Goal: Navigation & Orientation: Find specific page/section

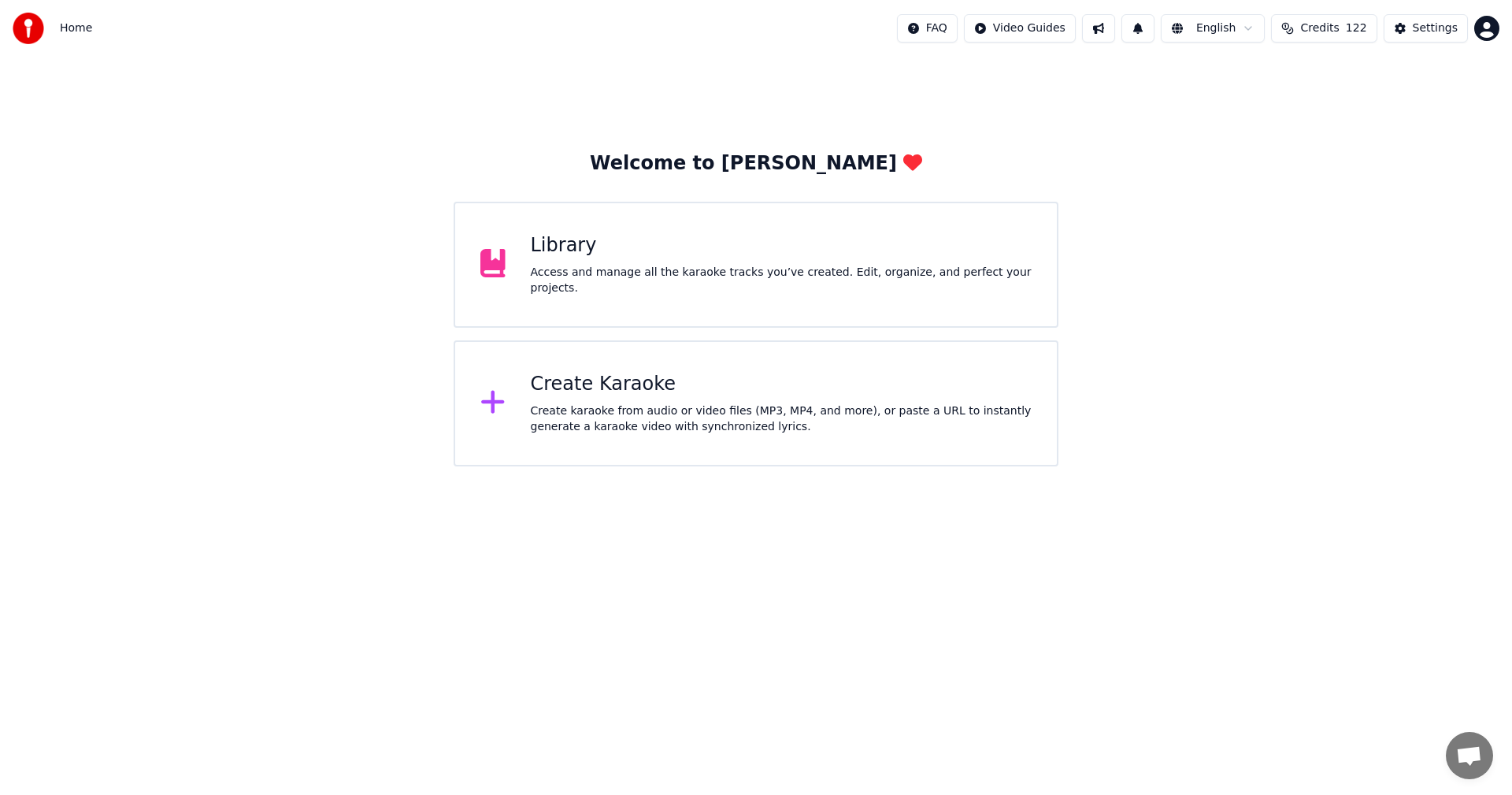
click at [587, 400] on div "Create Karaoke Create karaoke from audio or video files (MP3, MP4, and more), o…" at bounding box center [781, 404] width 502 height 63
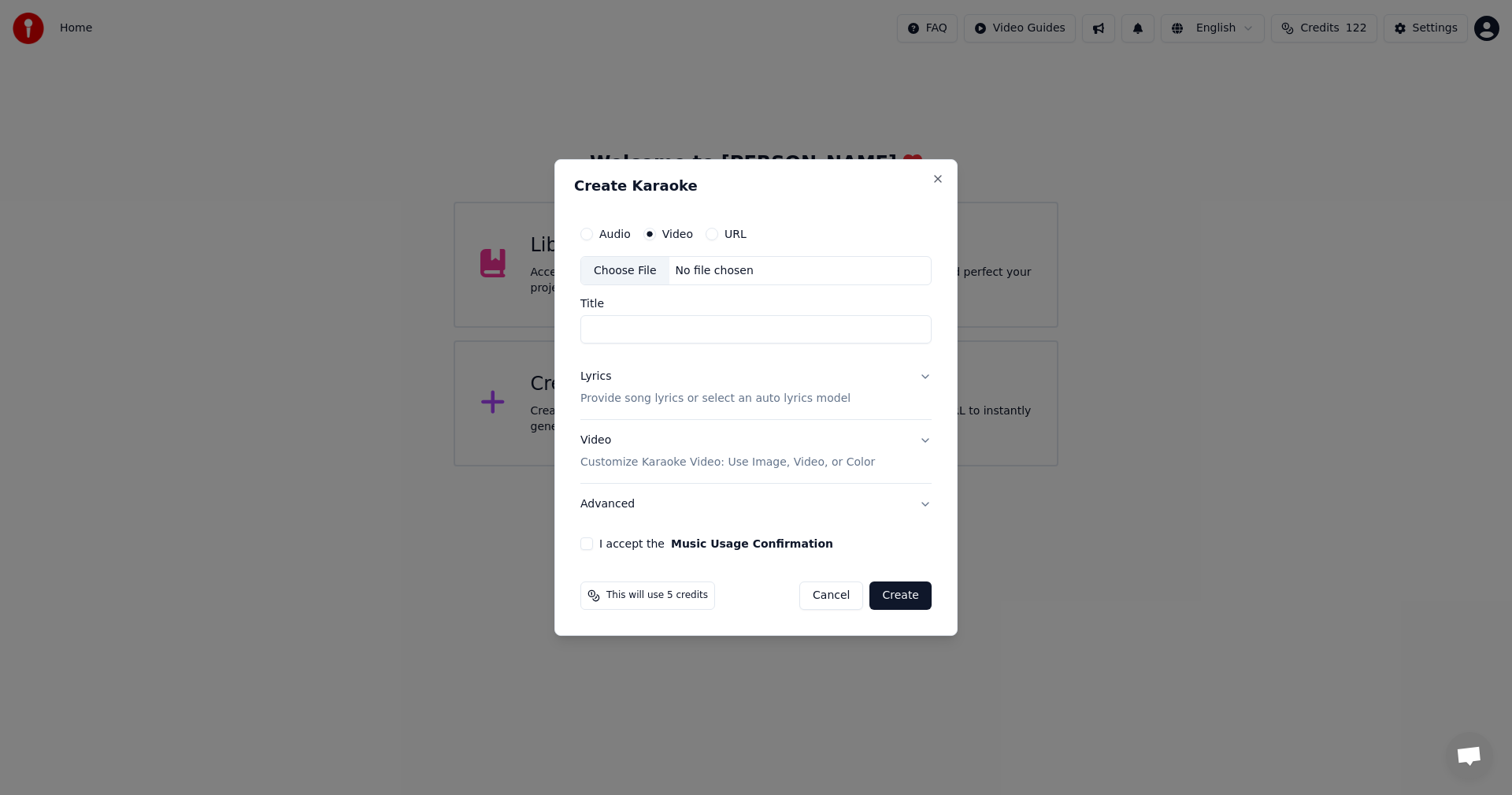
click at [934, 185] on h2 "Create Karaoke" at bounding box center [756, 186] width 364 height 14
click at [829, 596] on button "Cancel" at bounding box center [831, 596] width 64 height 28
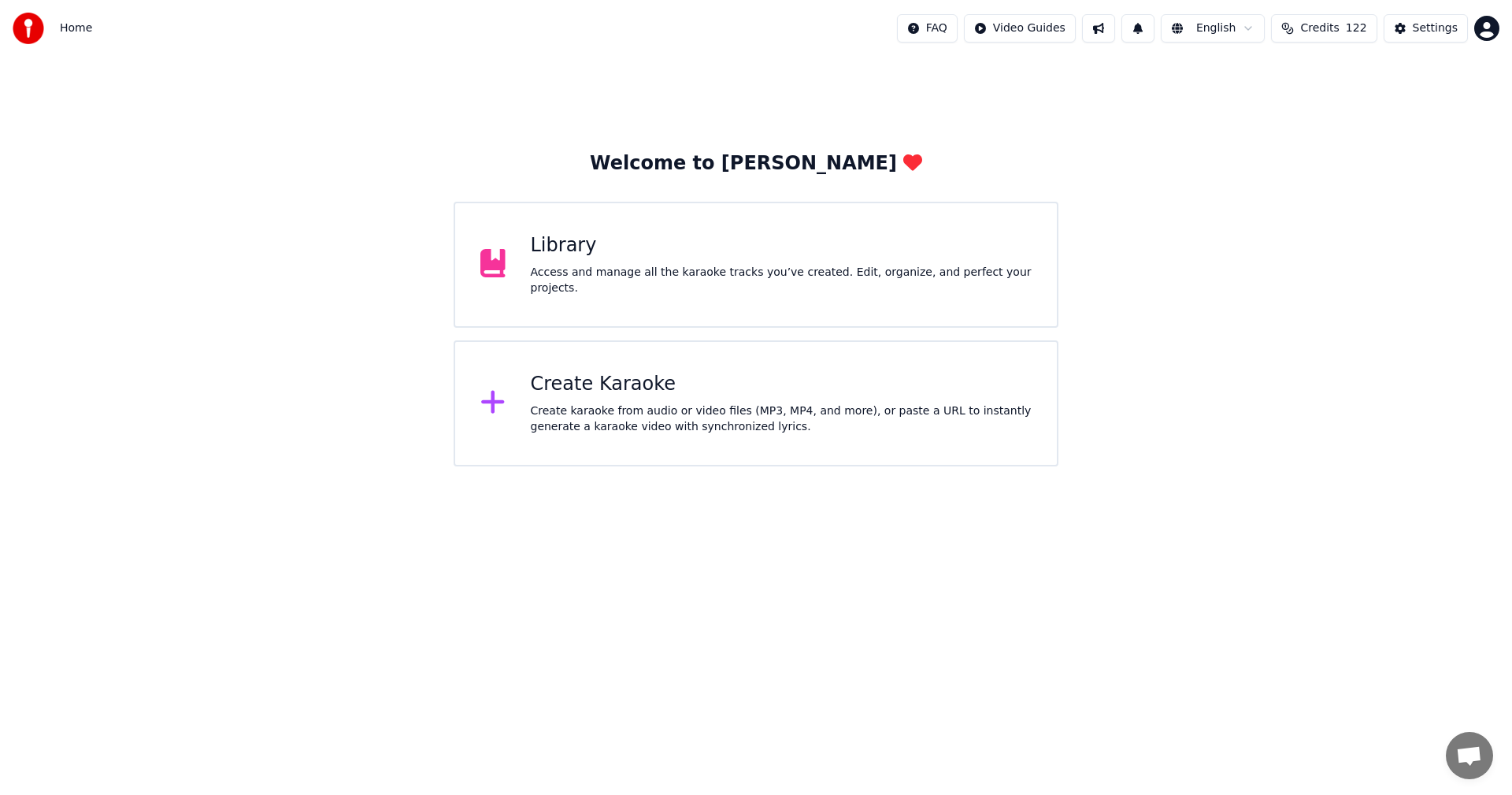
click at [533, 256] on div "Library" at bounding box center [781, 246] width 502 height 25
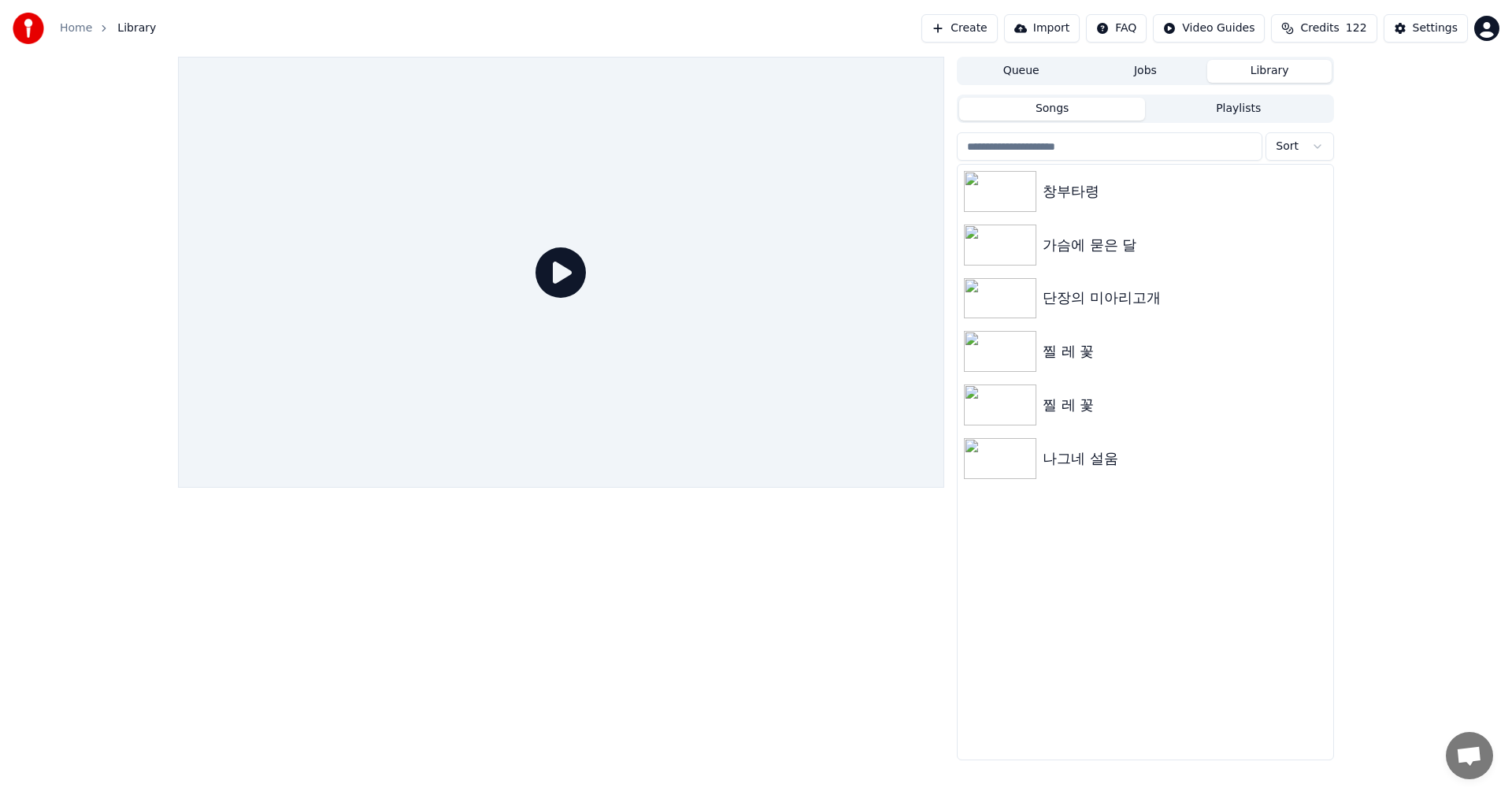
click at [1017, 71] on button "Queue" at bounding box center [1021, 71] width 125 height 23
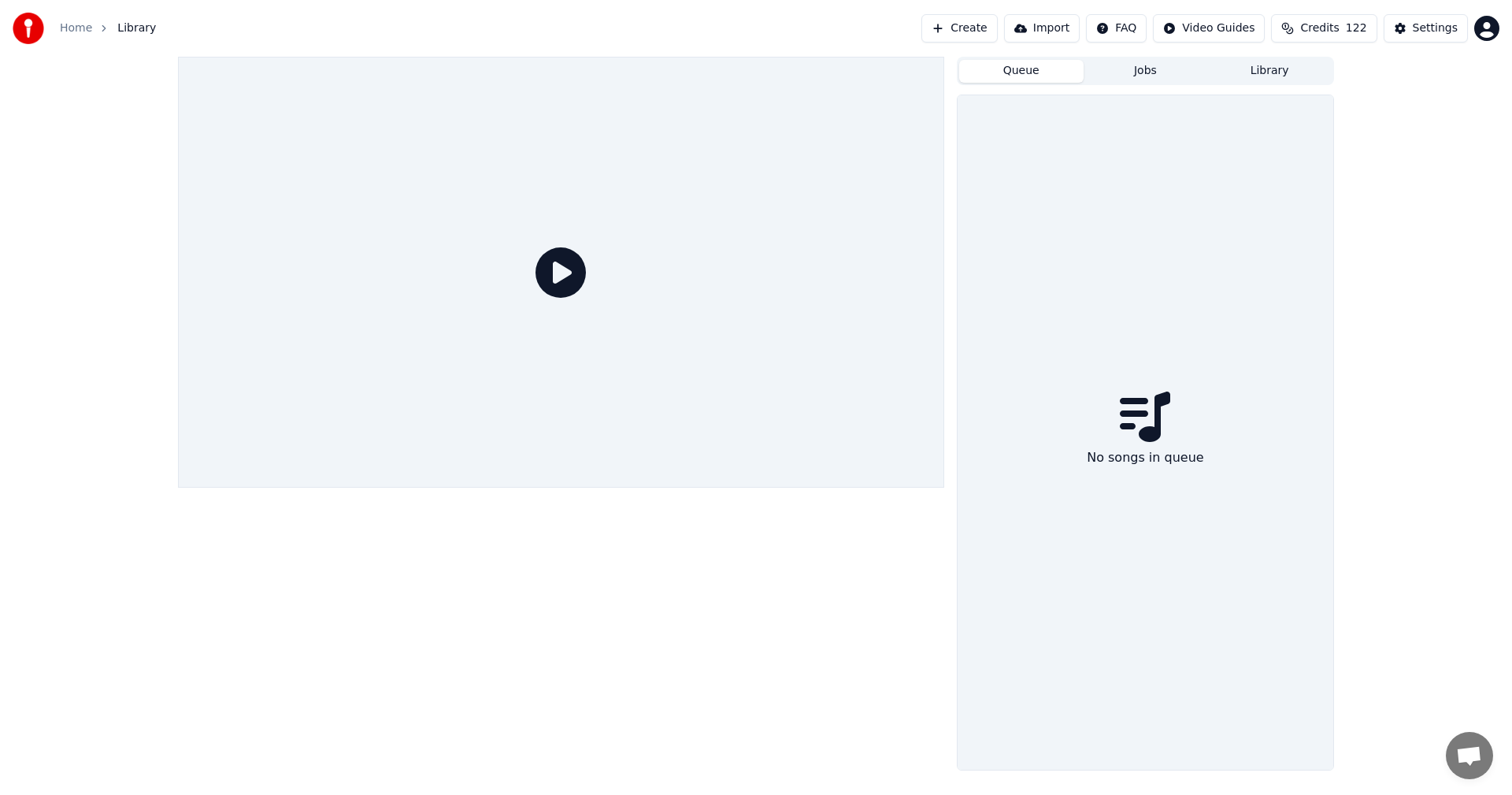
click at [1156, 383] on div "No songs in queue" at bounding box center [1145, 432] width 376 height 674
